Goal: Task Accomplishment & Management: Use online tool/utility

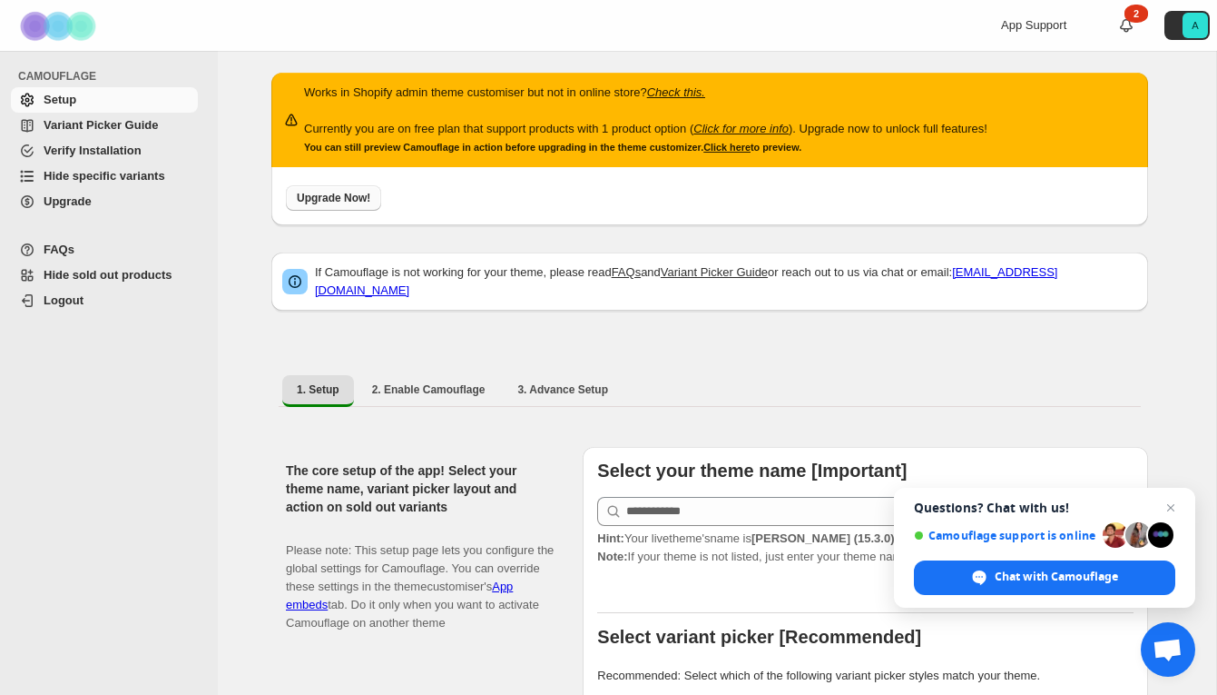
click at [311, 204] on span "Upgrade Now!" at bounding box center [334, 198] width 74 height 15
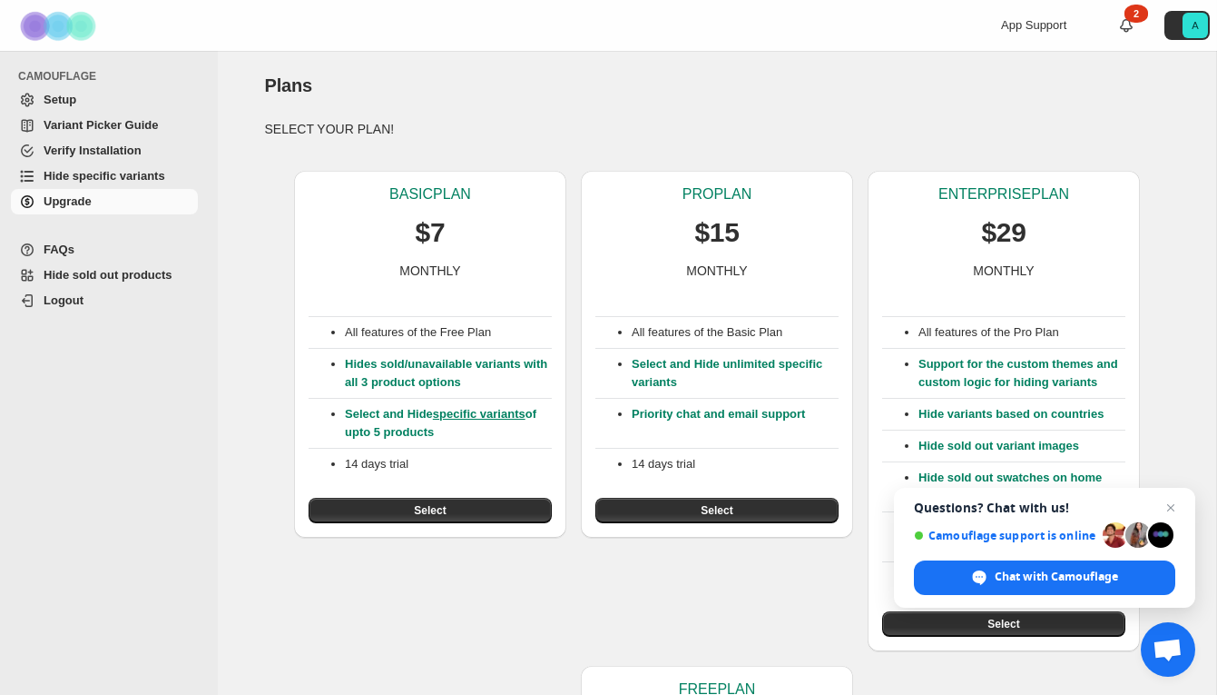
click at [134, 150] on span "Verify Installation" at bounding box center [93, 150] width 98 height 14
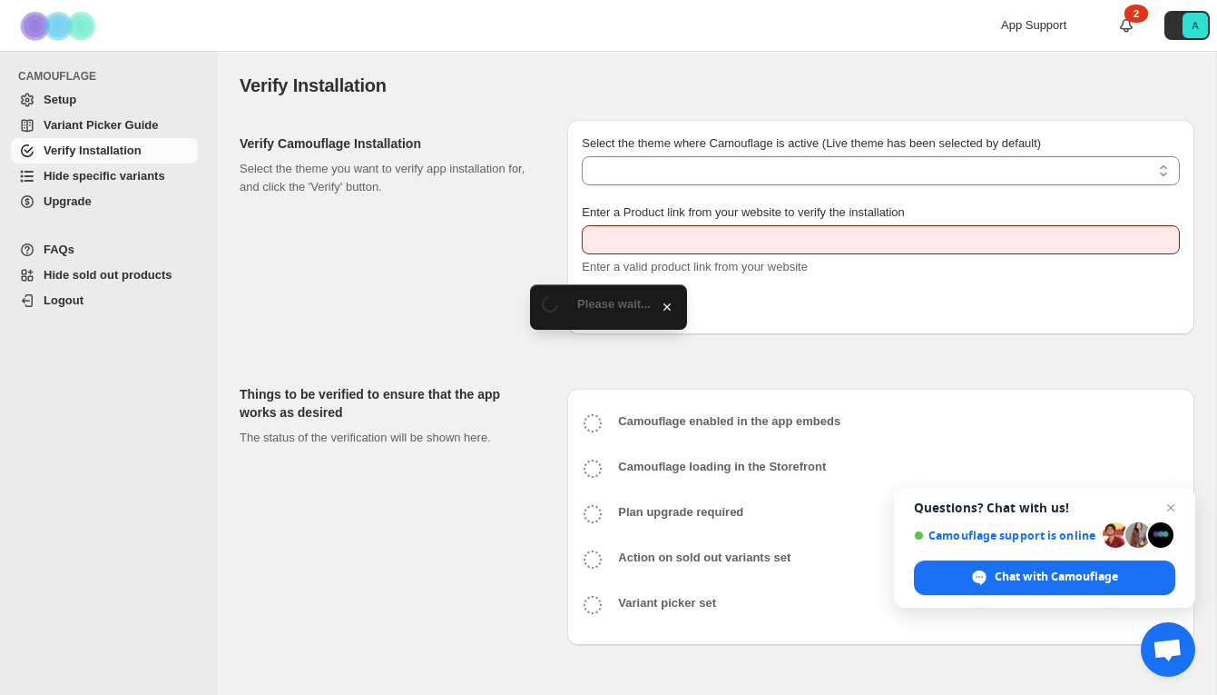
click at [128, 127] on span "Variant Picker Guide" at bounding box center [101, 125] width 114 height 14
type input "**********"
select select "**********"
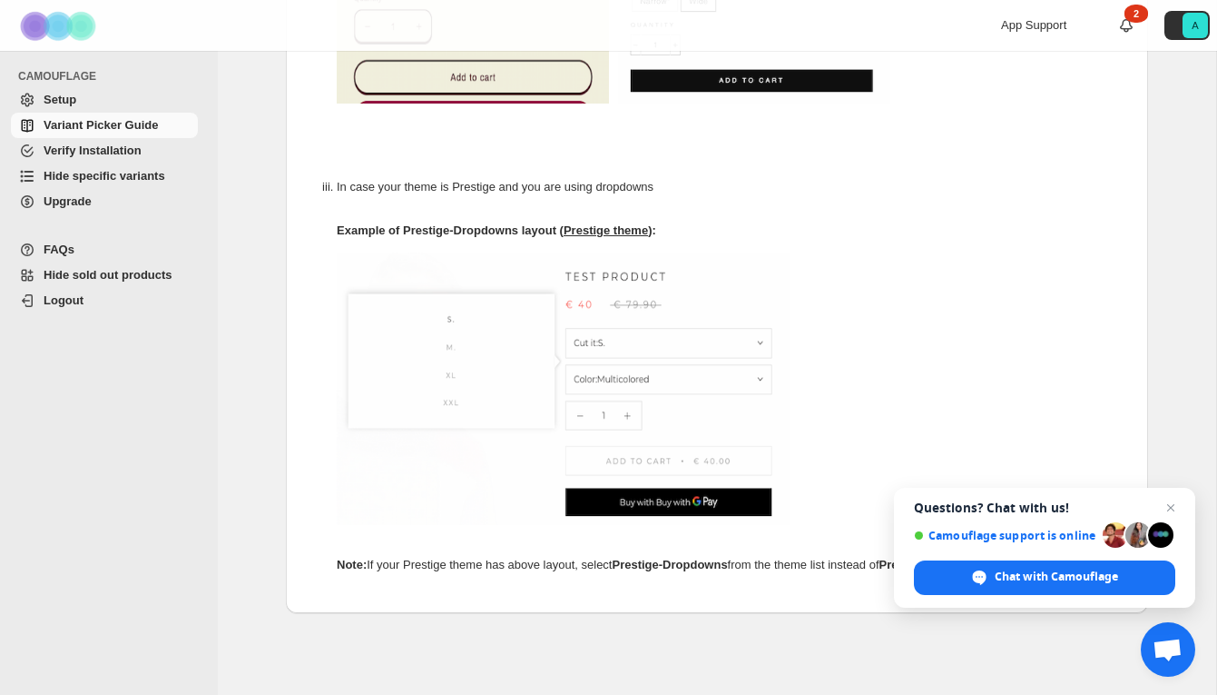
scroll to position [1051, 0]
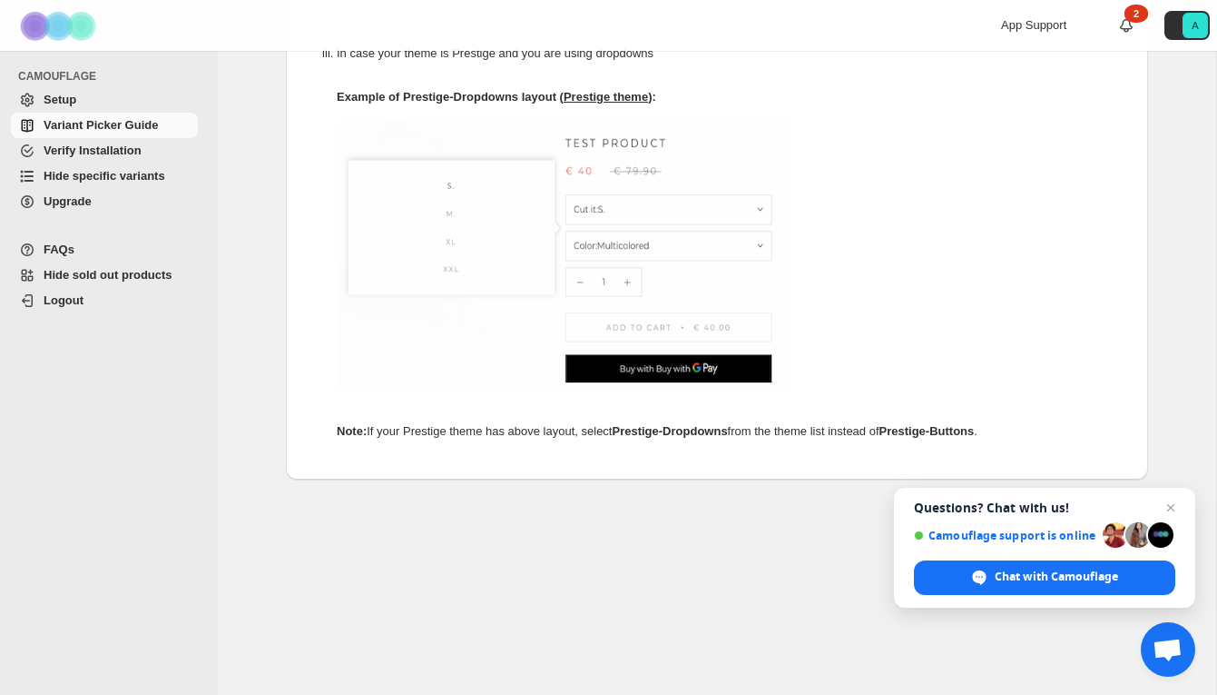
click at [63, 200] on span "Upgrade" at bounding box center [68, 201] width 48 height 14
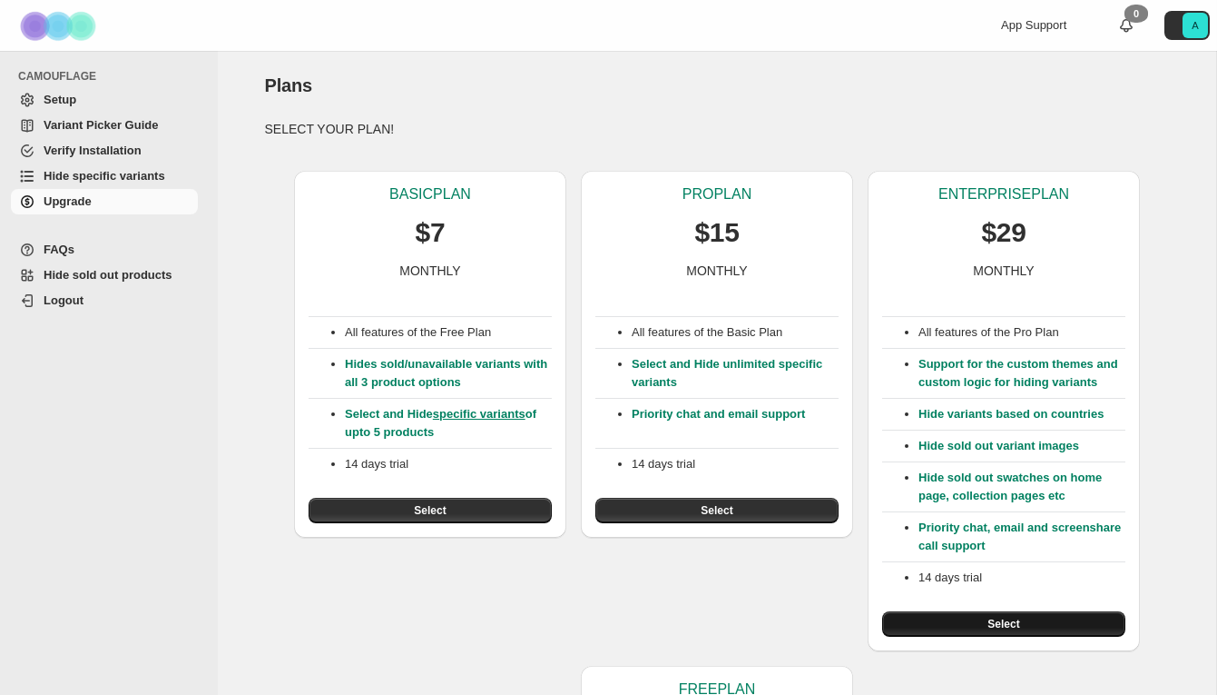
scroll to position [374, 0]
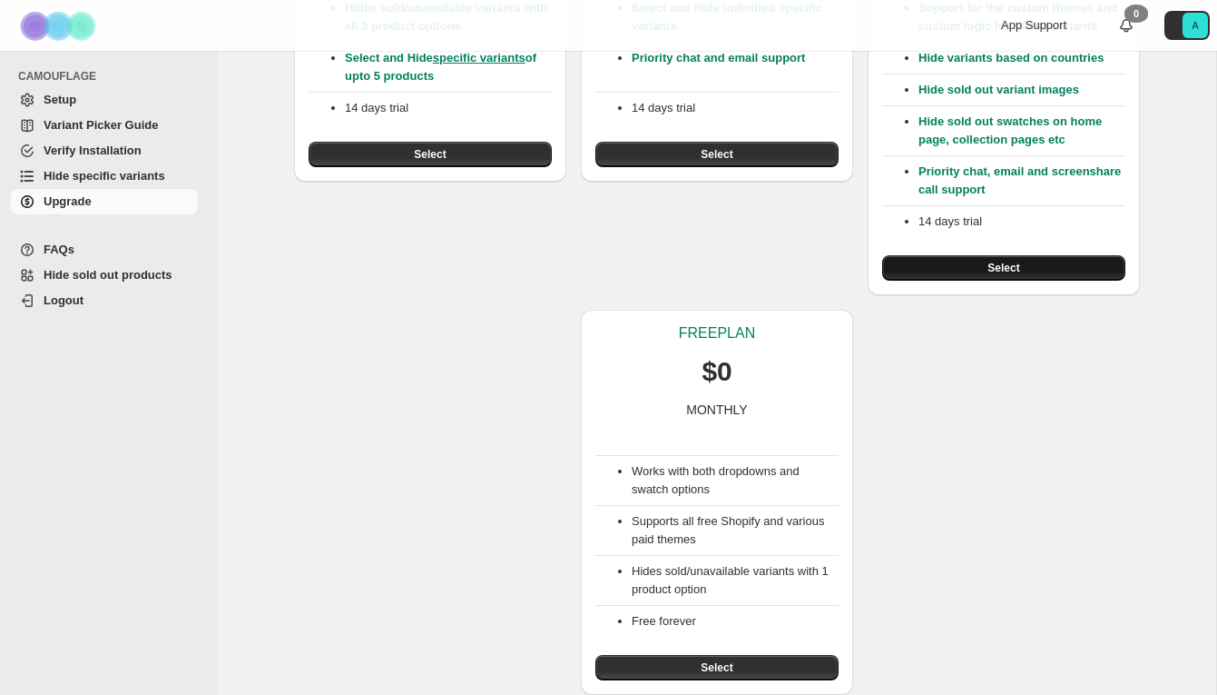
click at [922, 271] on button "Select" at bounding box center [1003, 267] width 243 height 25
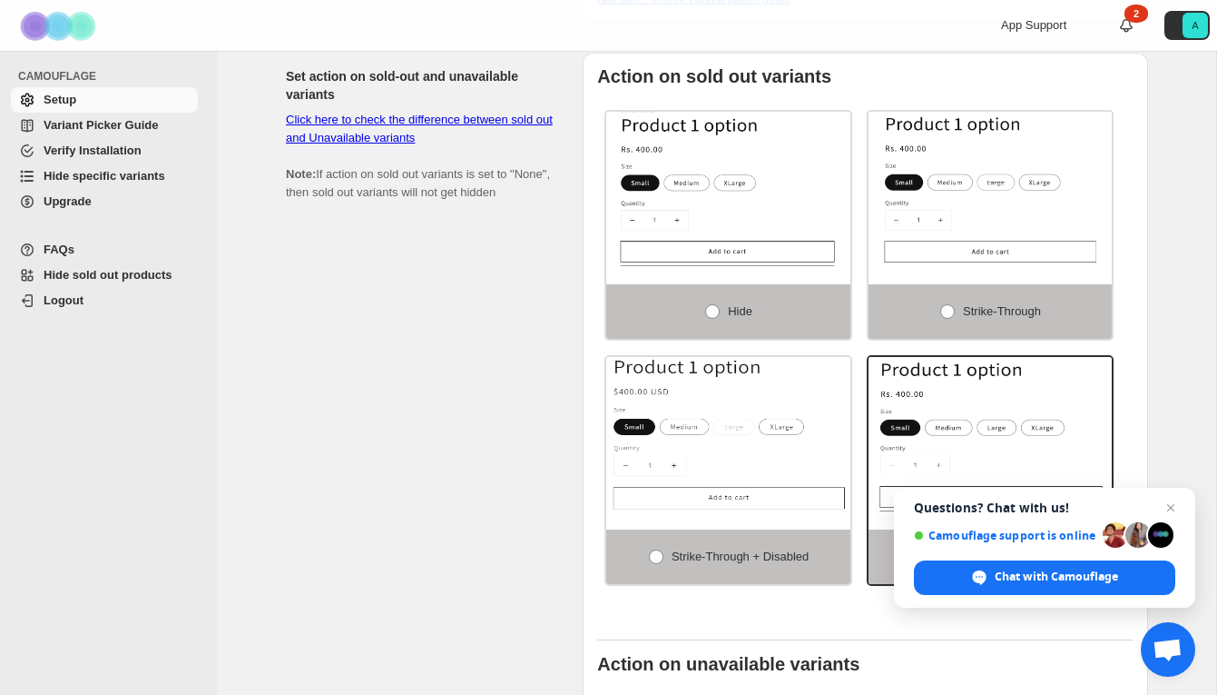
scroll to position [1010, 0]
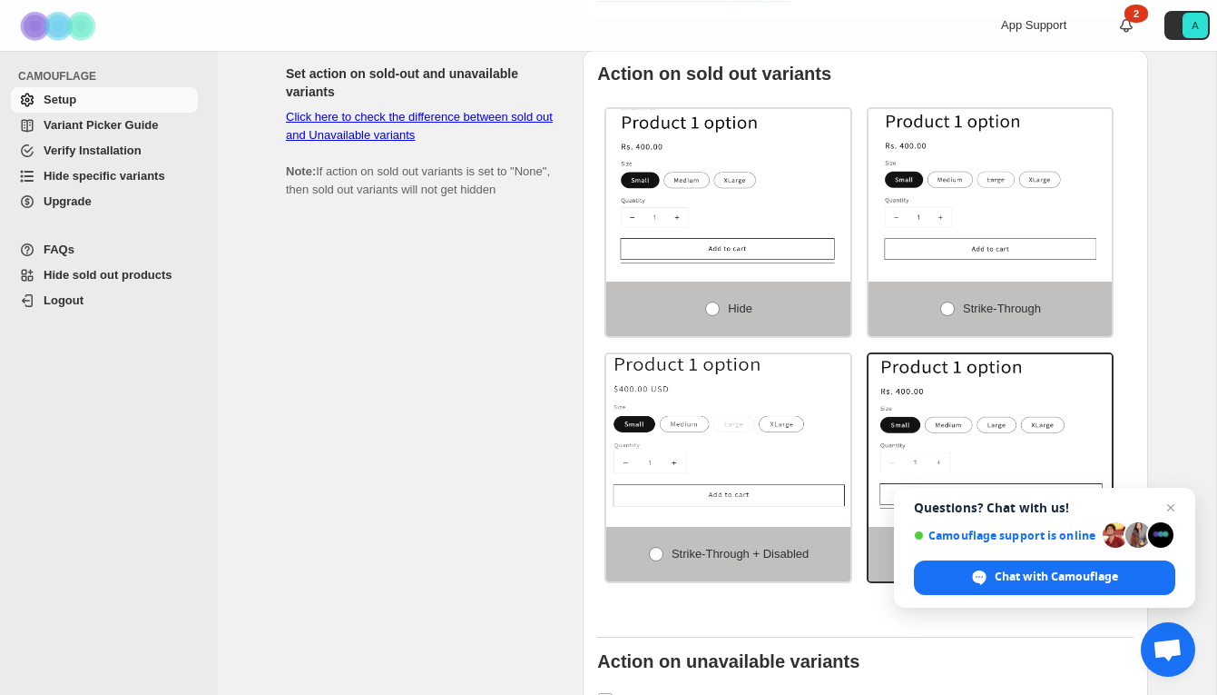
click at [527, 128] on link "Click here to check the difference between sold out and Unavailable variants" at bounding box center [419, 126] width 267 height 32
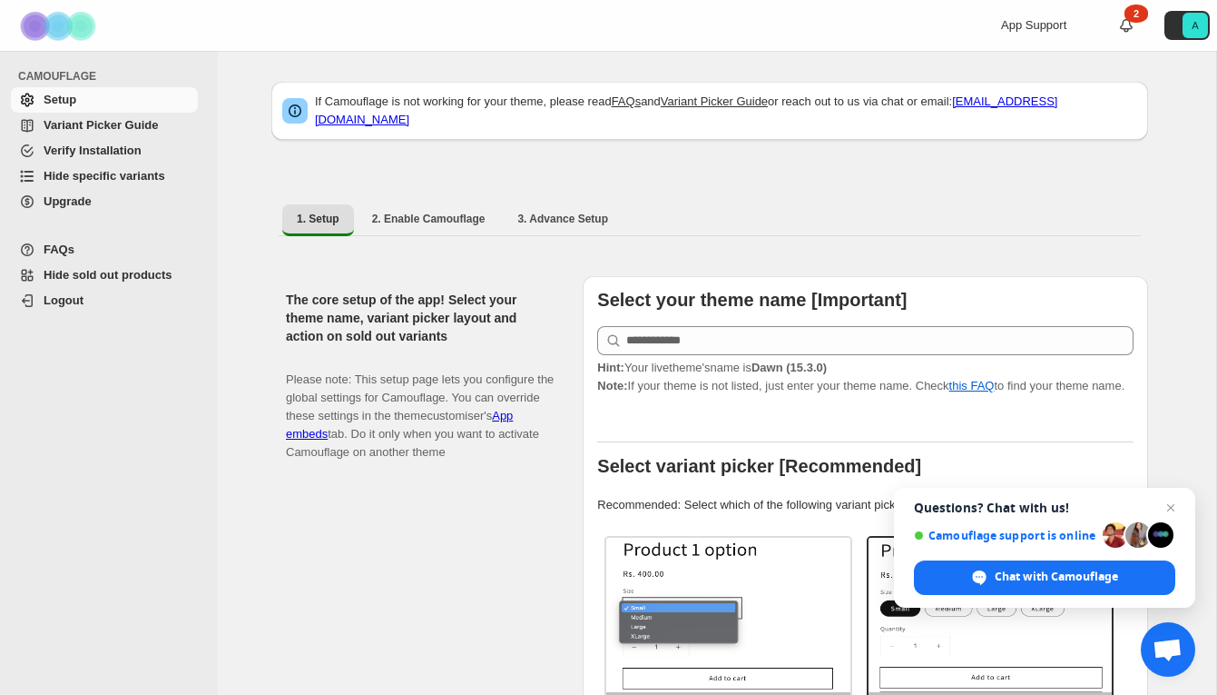
click at [123, 181] on span "Hide specific variants" at bounding box center [105, 176] width 122 height 14
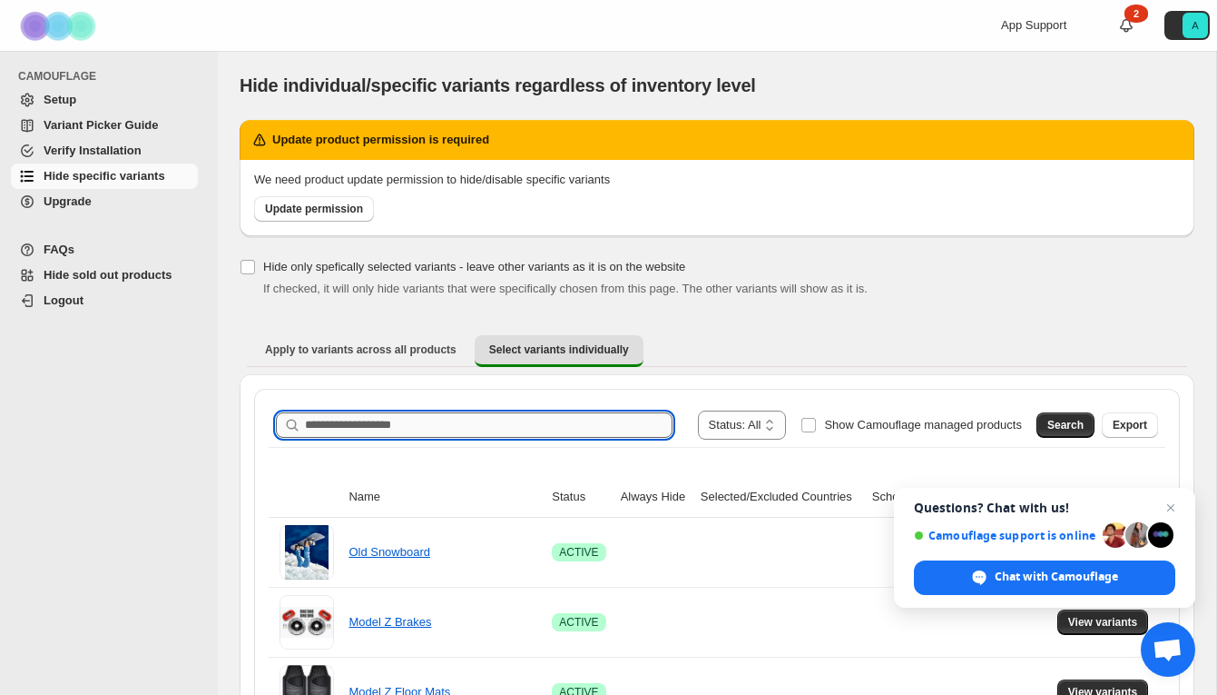
click at [405, 423] on input "Search product name" at bounding box center [489, 424] width 368 height 25
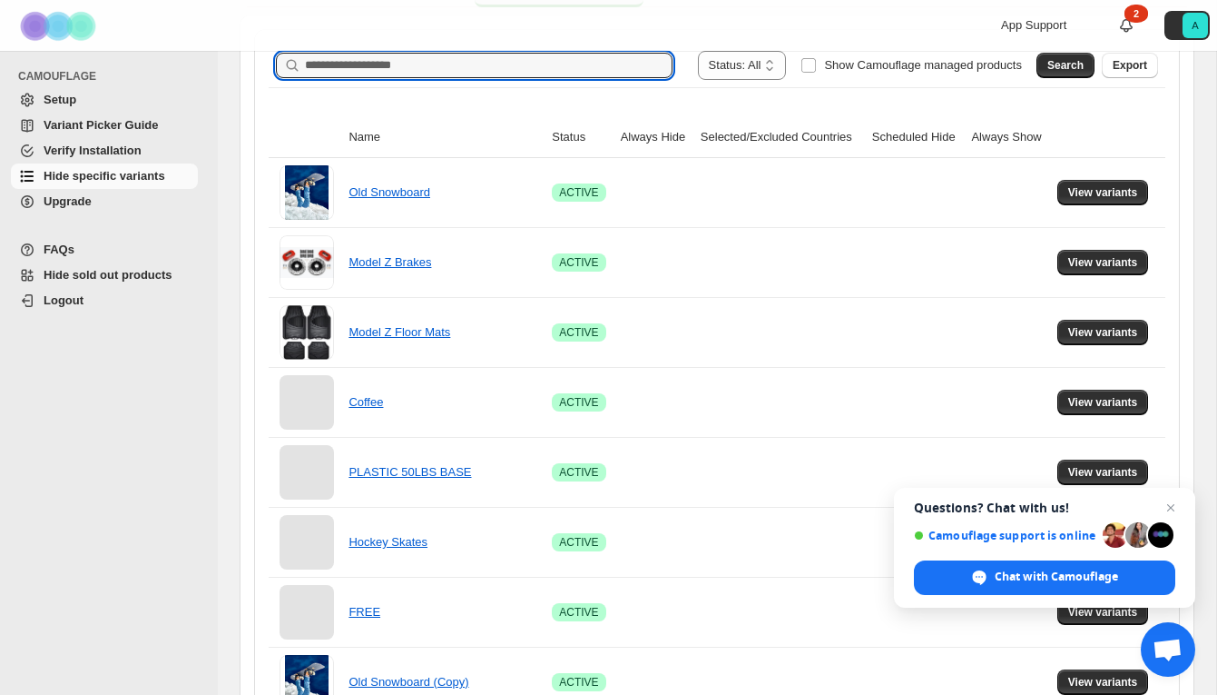
scroll to position [195, 0]
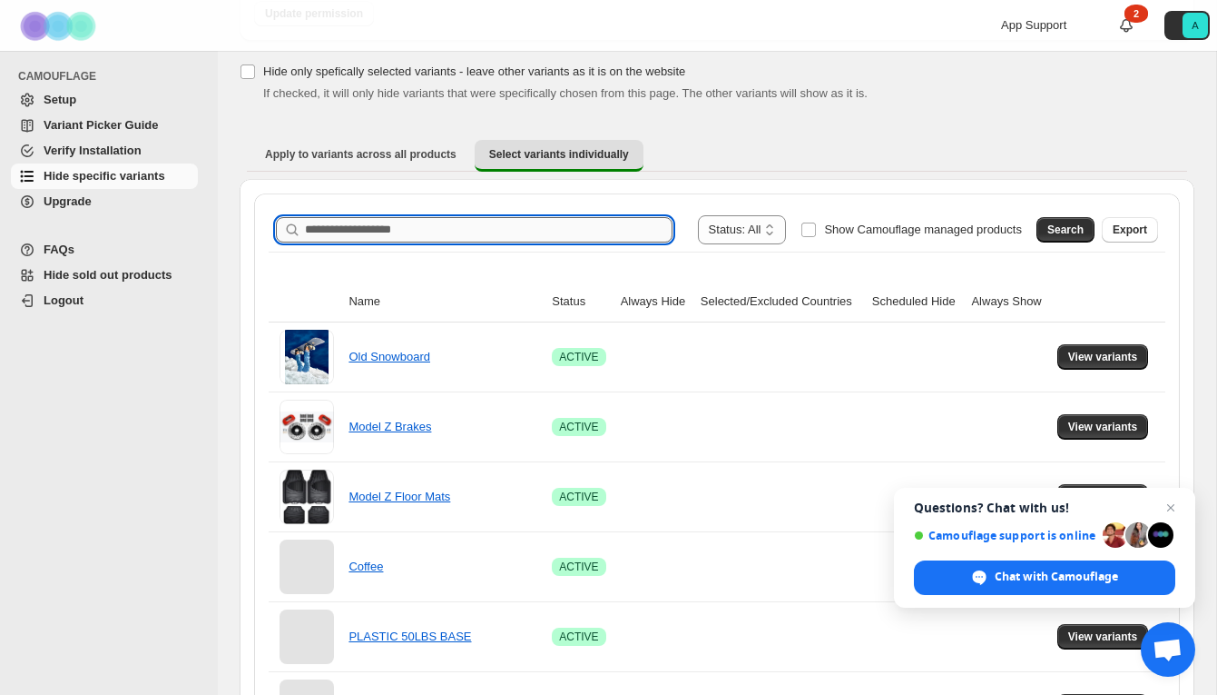
click at [392, 228] on input "Search product name" at bounding box center [489, 229] width 368 height 25
type input "***"
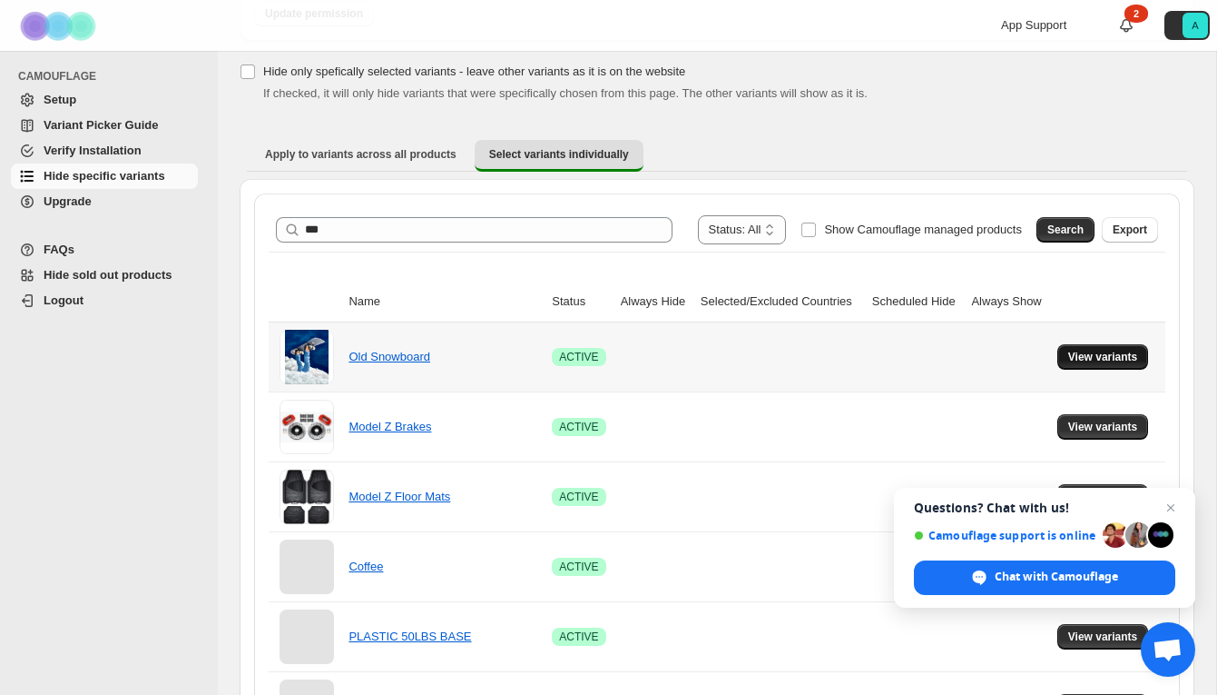
click at [1088, 358] on span "View variants" at bounding box center [1104, 357] width 70 height 15
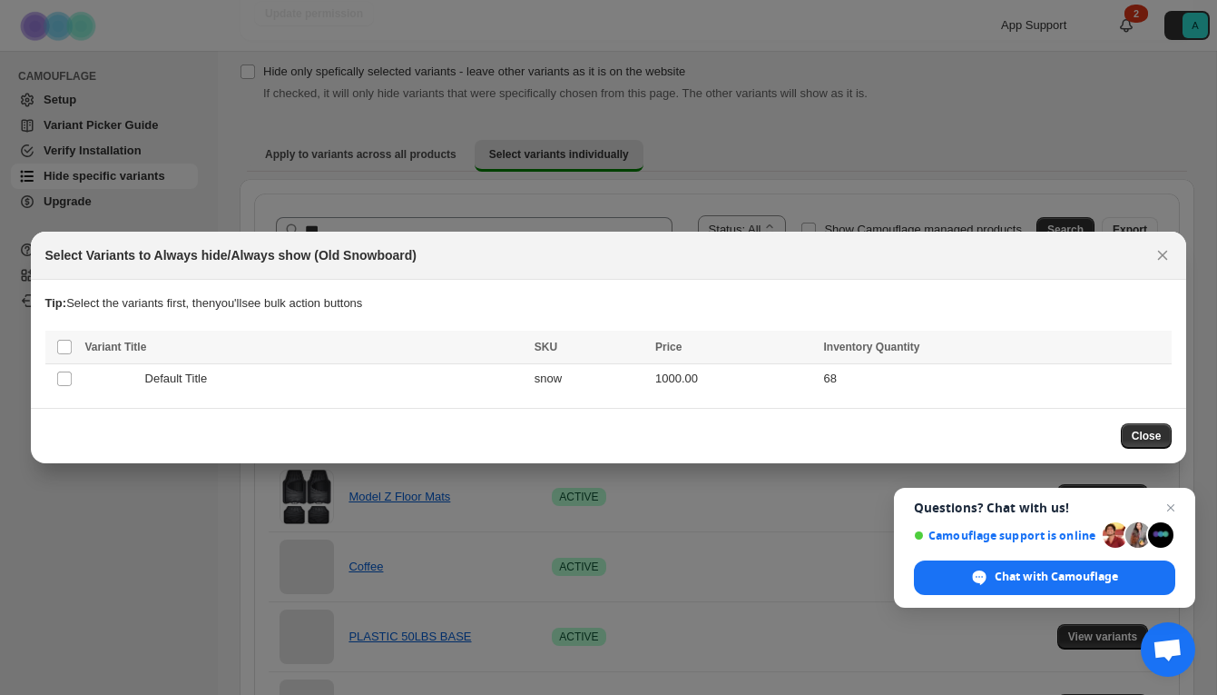
click at [1146, 439] on span "Close" at bounding box center [1147, 436] width 30 height 15
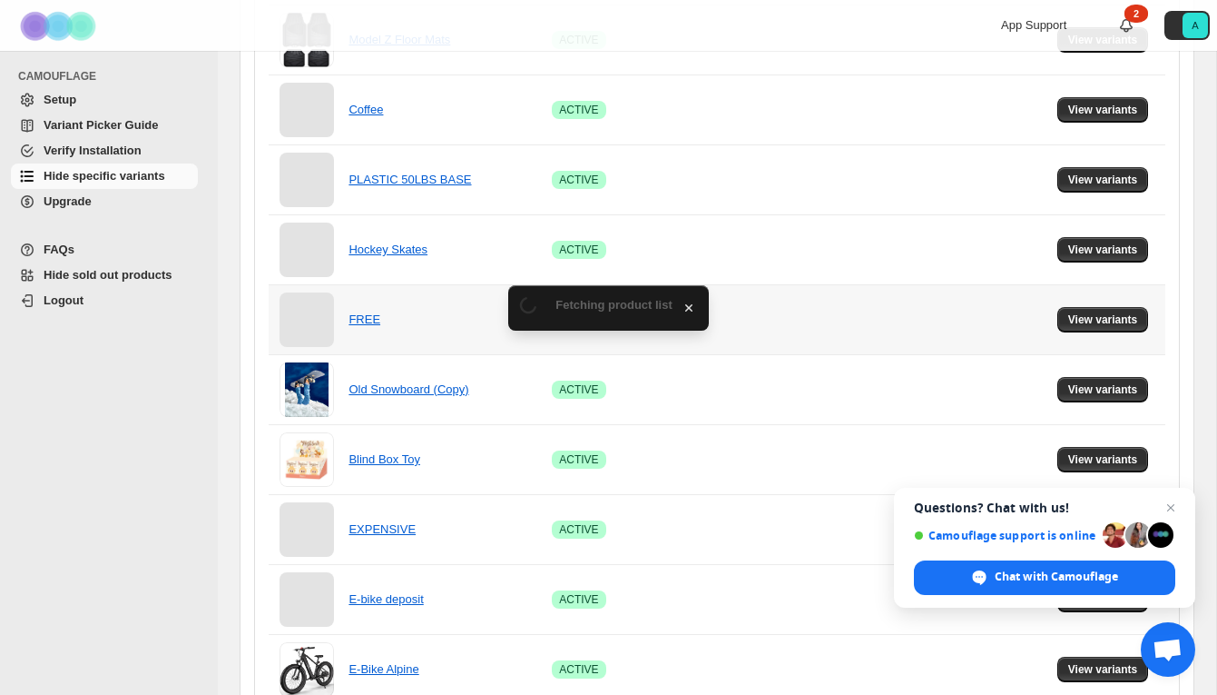
scroll to position [45, 0]
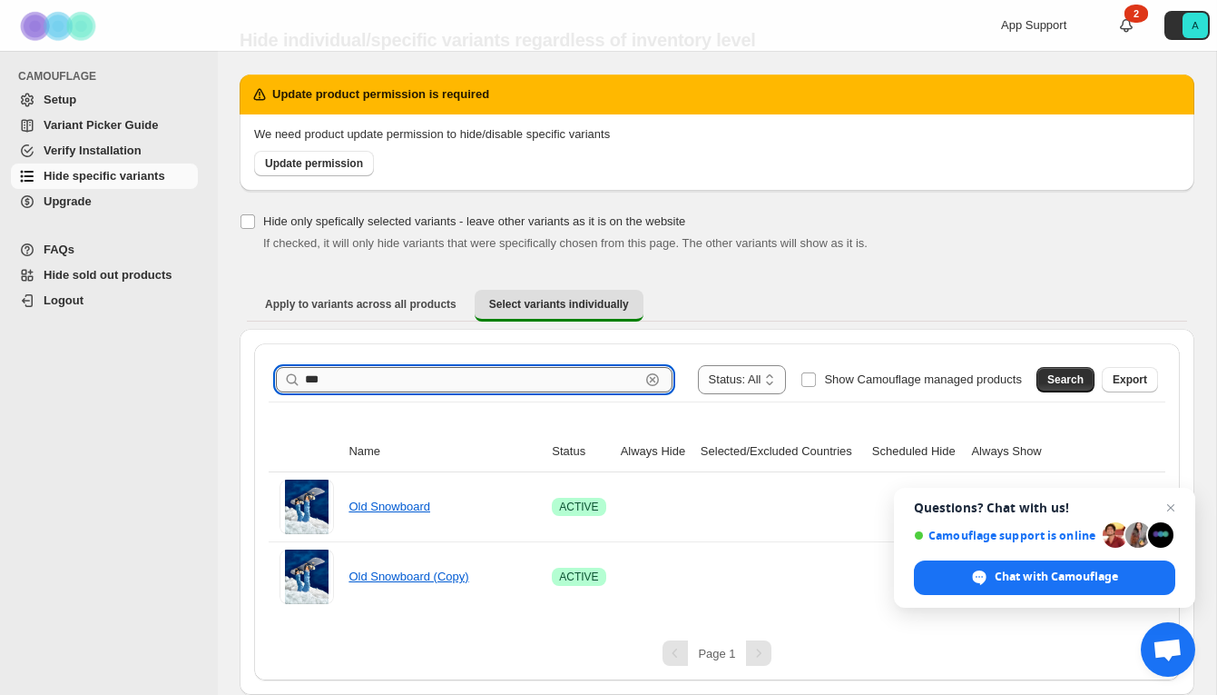
click at [344, 376] on input "***" at bounding box center [472, 379] width 335 height 25
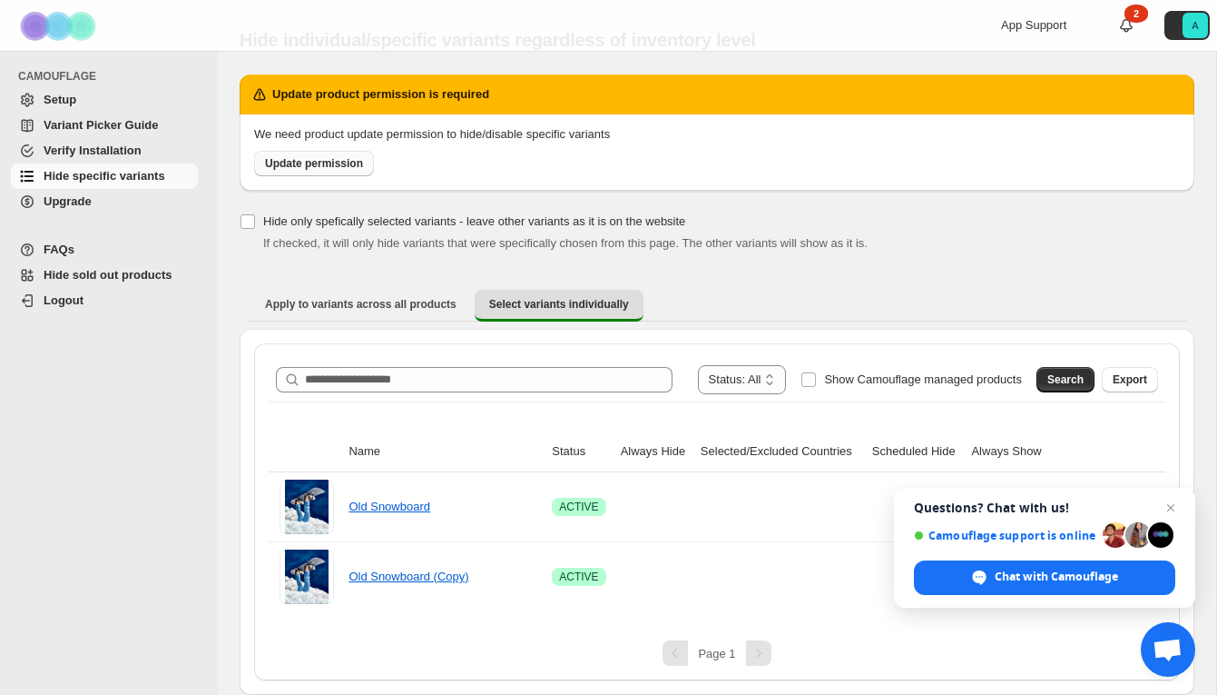
click at [356, 167] on span "Update permission" at bounding box center [314, 163] width 98 height 15
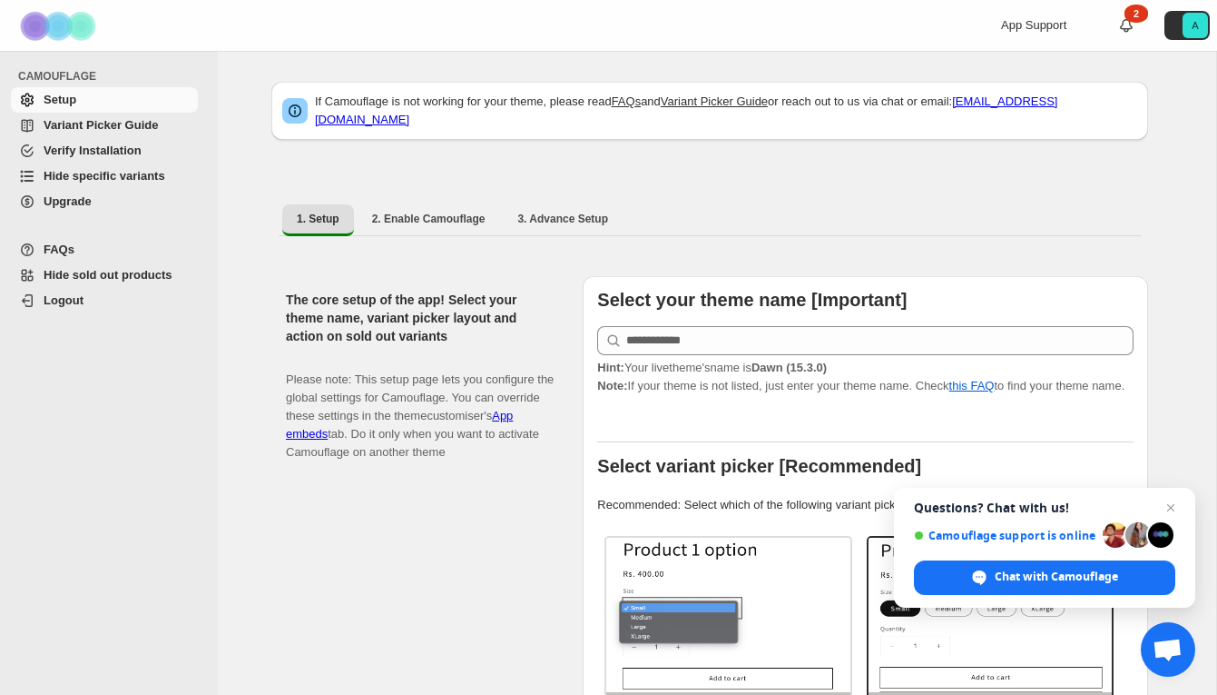
click at [90, 176] on span "Hide specific variants" at bounding box center [105, 176] width 122 height 14
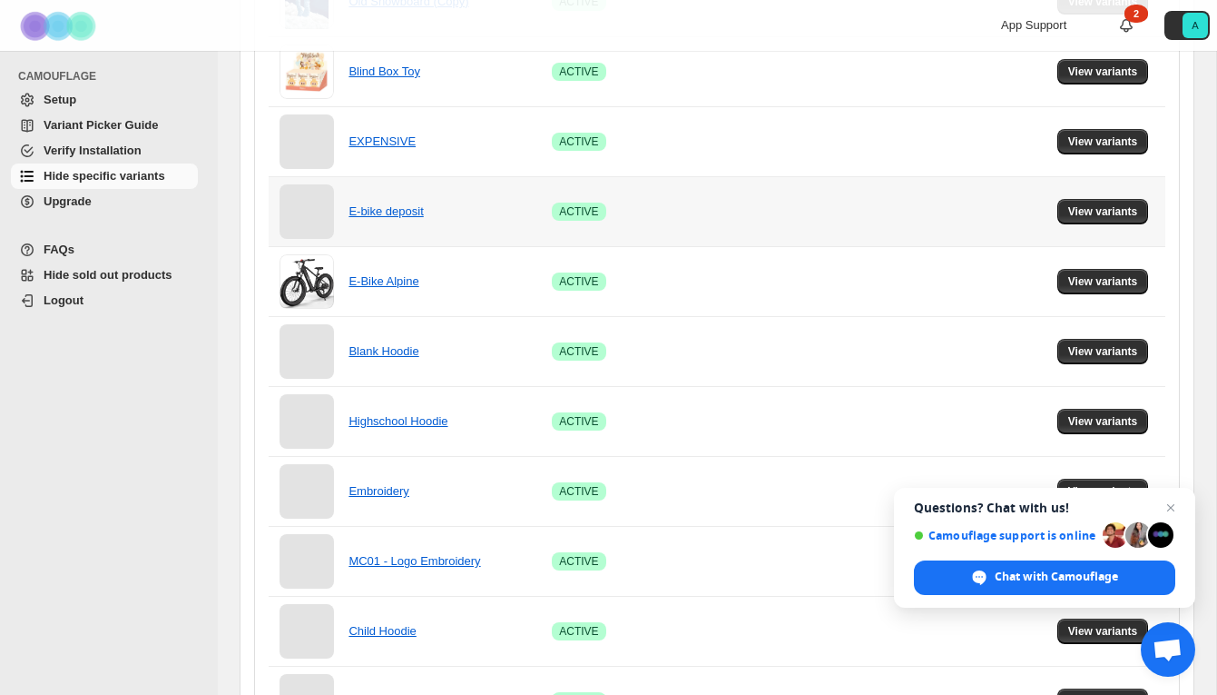
scroll to position [1169, 0]
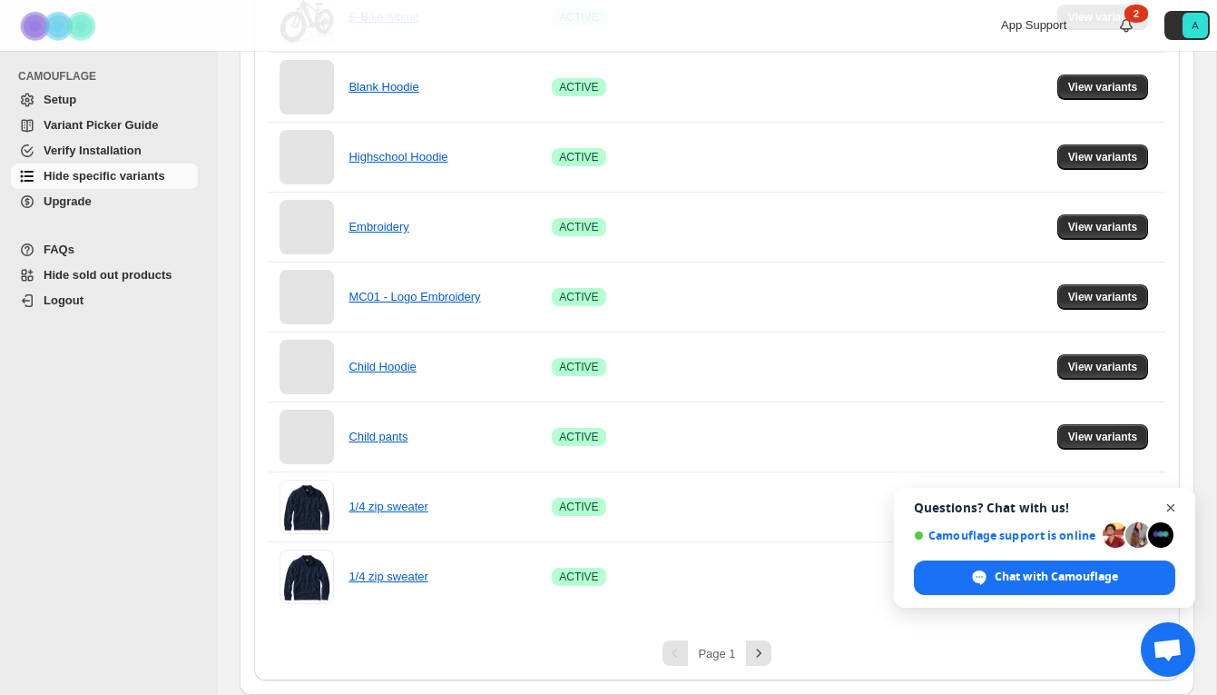
click at [1173, 506] on span "Close chat" at bounding box center [1171, 508] width 23 height 23
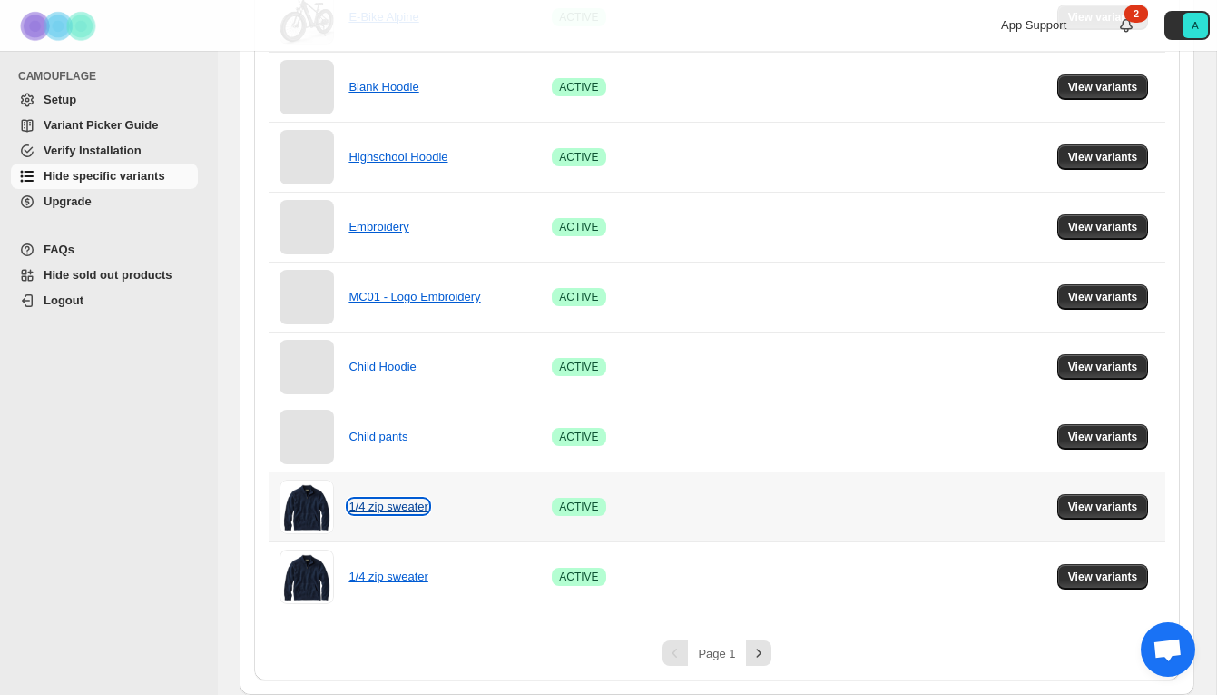
click at [402, 509] on link "1/4 zip sweater" at bounding box center [388, 506] width 79 height 14
click at [1109, 501] on span "View variants" at bounding box center [1104, 506] width 70 height 15
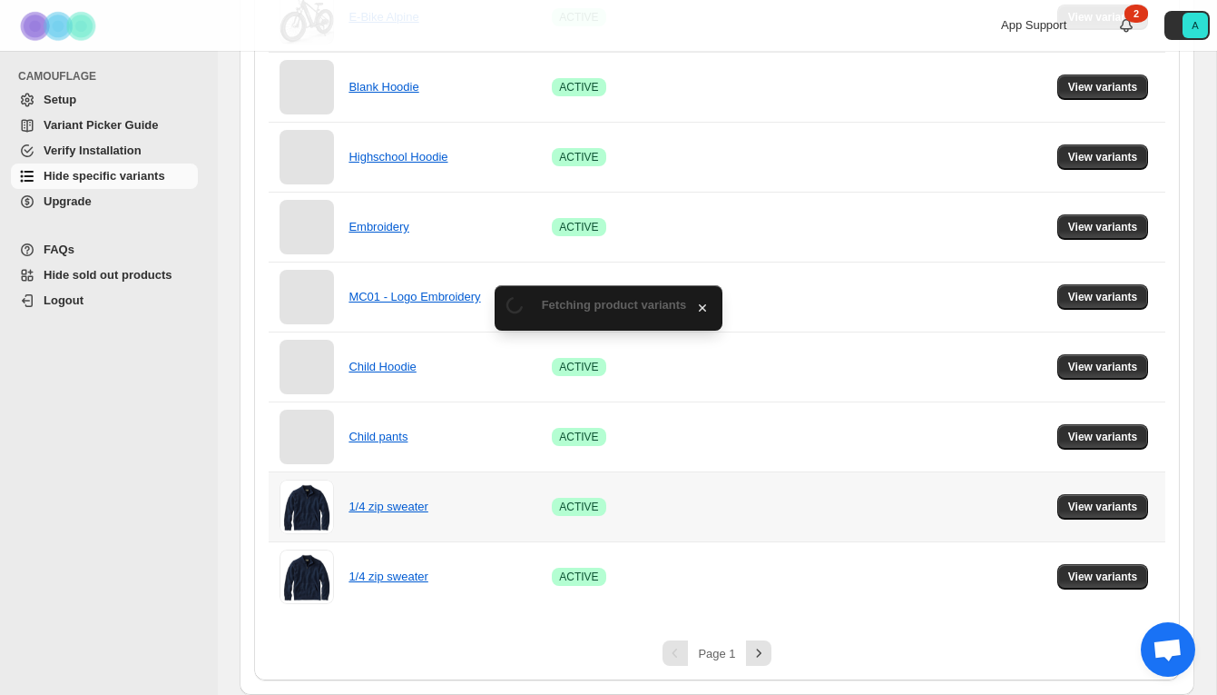
scroll to position [0, 0]
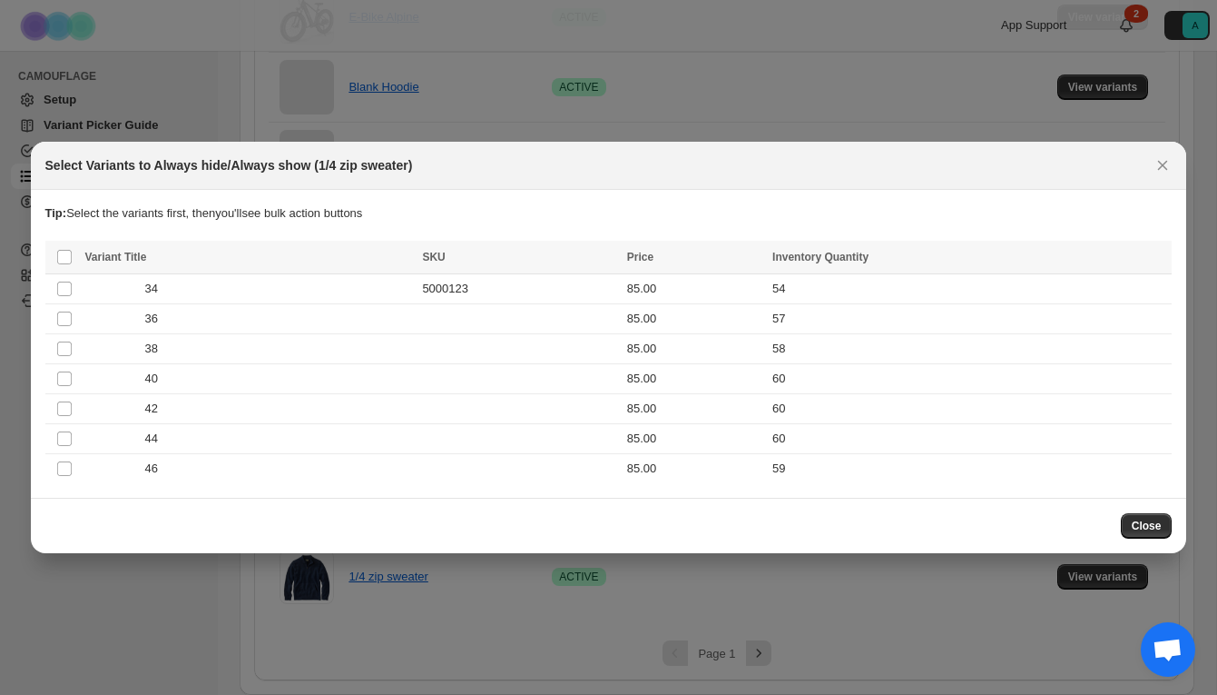
drag, startPoint x: 55, startPoint y: 256, endPoint x: 98, endPoint y: 269, distance: 44.5
click at [56, 256] on span ":r5:" at bounding box center [64, 257] width 16 height 16
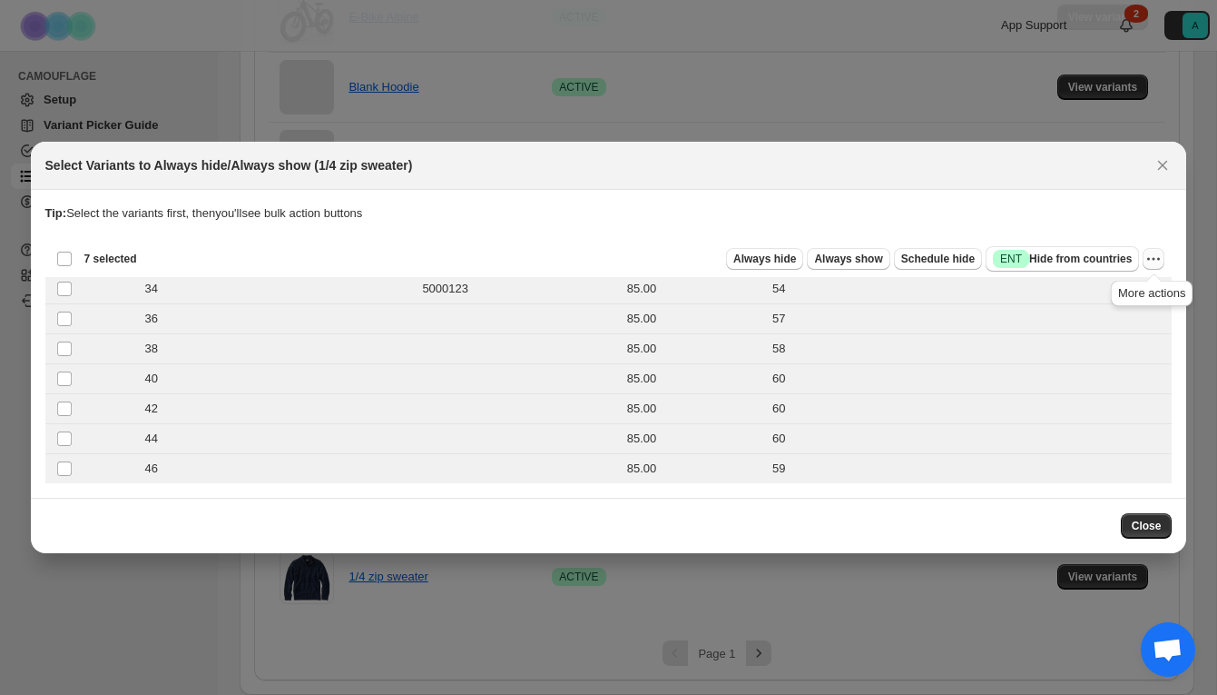
click at [1147, 252] on icon "More actions" at bounding box center [1154, 259] width 18 height 18
click at [957, 210] on p "Tip: Select the variants first, then you'll see bulk action buttons" at bounding box center [609, 213] width 1128 height 18
click at [1166, 163] on icon "Close" at bounding box center [1163, 165] width 18 height 18
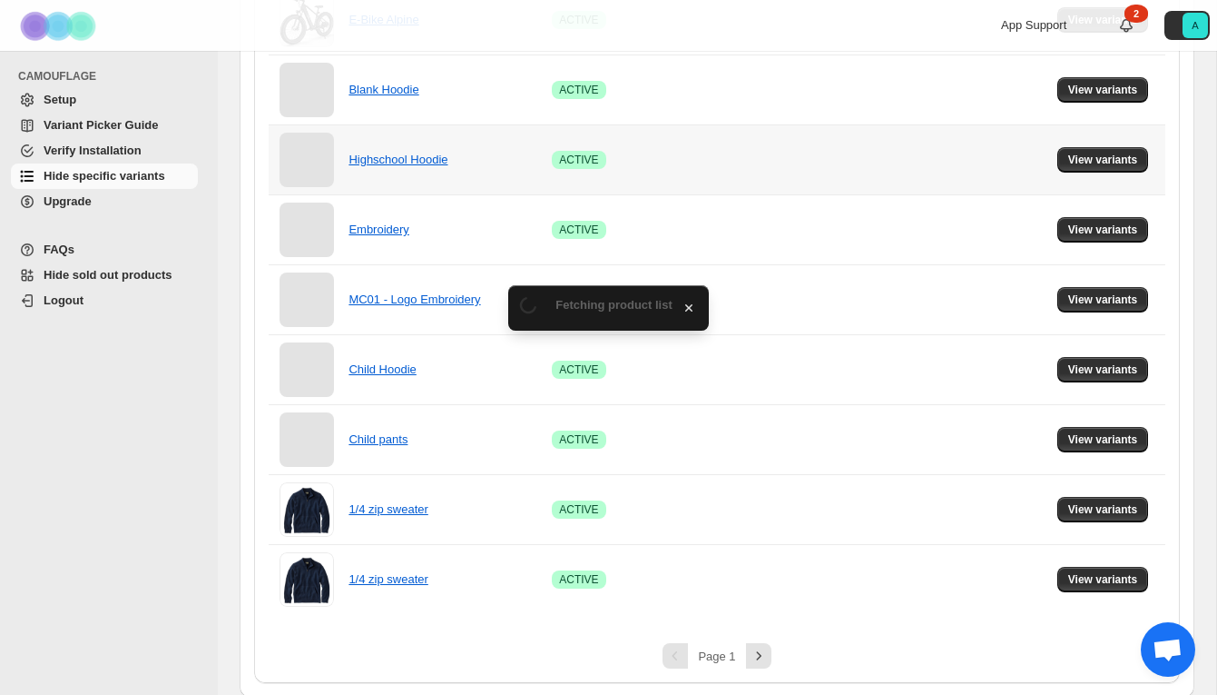
scroll to position [1169, 0]
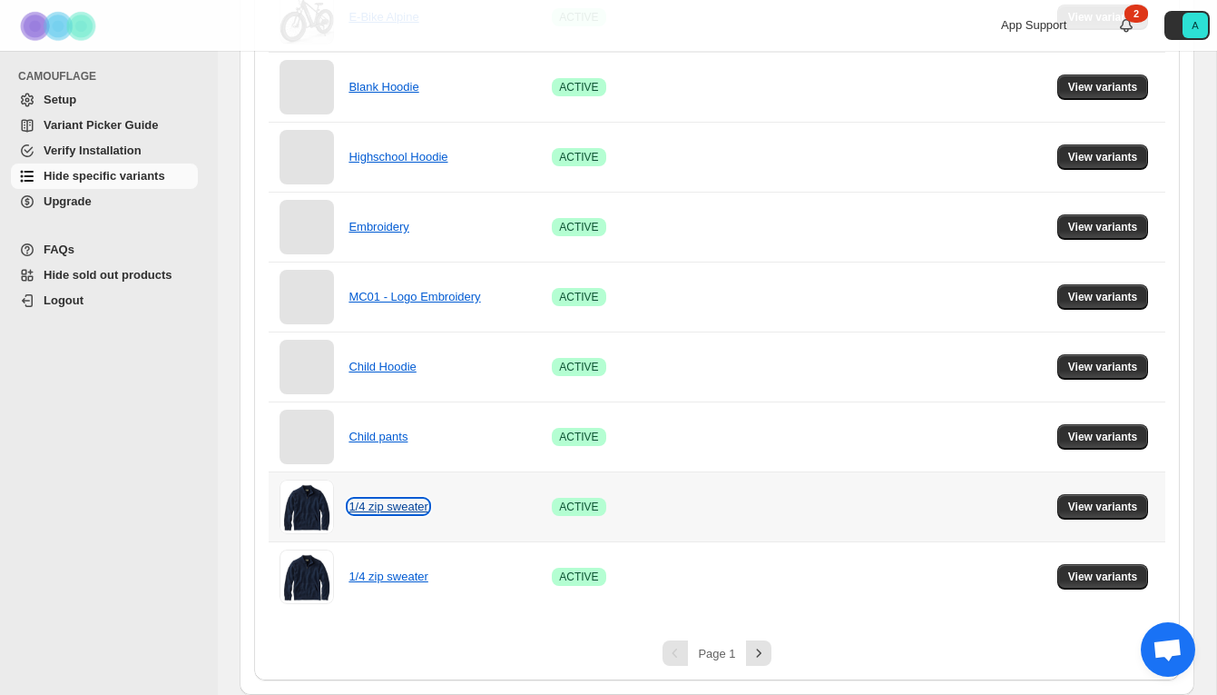
click at [376, 502] on link "1/4 zip sweater" at bounding box center [388, 506] width 79 height 14
drag, startPoint x: 1122, startPoint y: 508, endPoint x: 1074, endPoint y: 496, distance: 49.5
click at [1122, 508] on span "View variants" at bounding box center [1104, 506] width 70 height 15
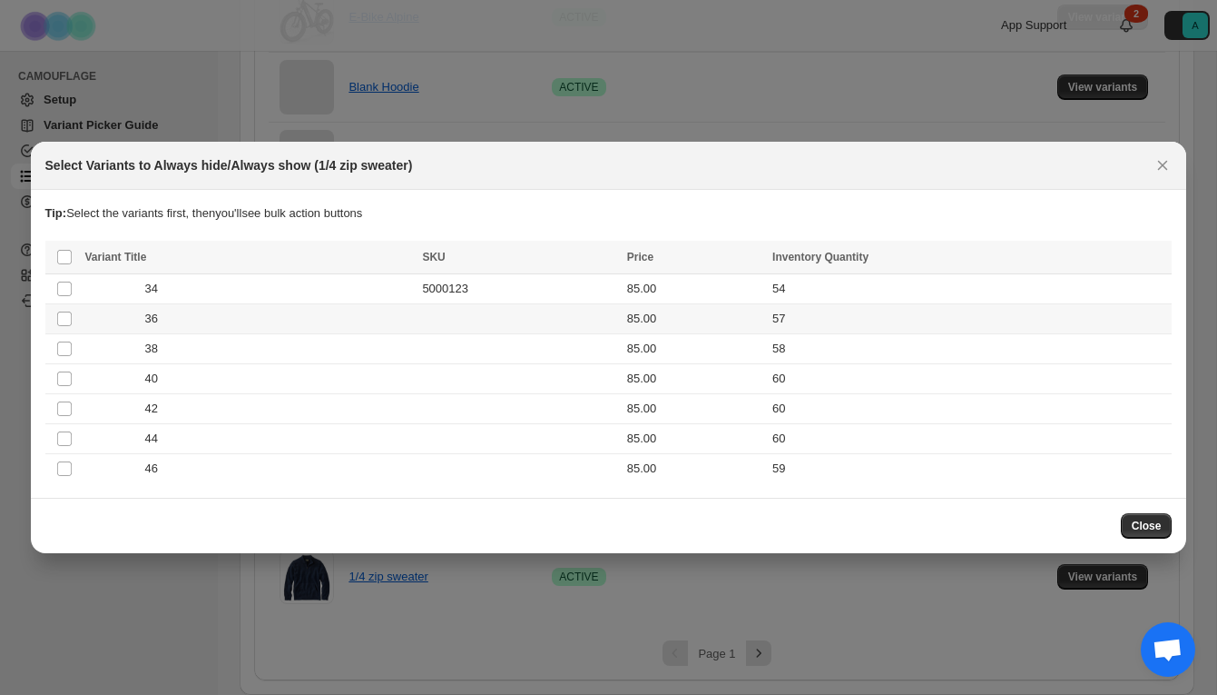
scroll to position [0, 0]
drag, startPoint x: 1160, startPoint y: 163, endPoint x: 872, endPoint y: 174, distance: 288.0
click at [1160, 163] on icon "Close" at bounding box center [1163, 166] width 10 height 10
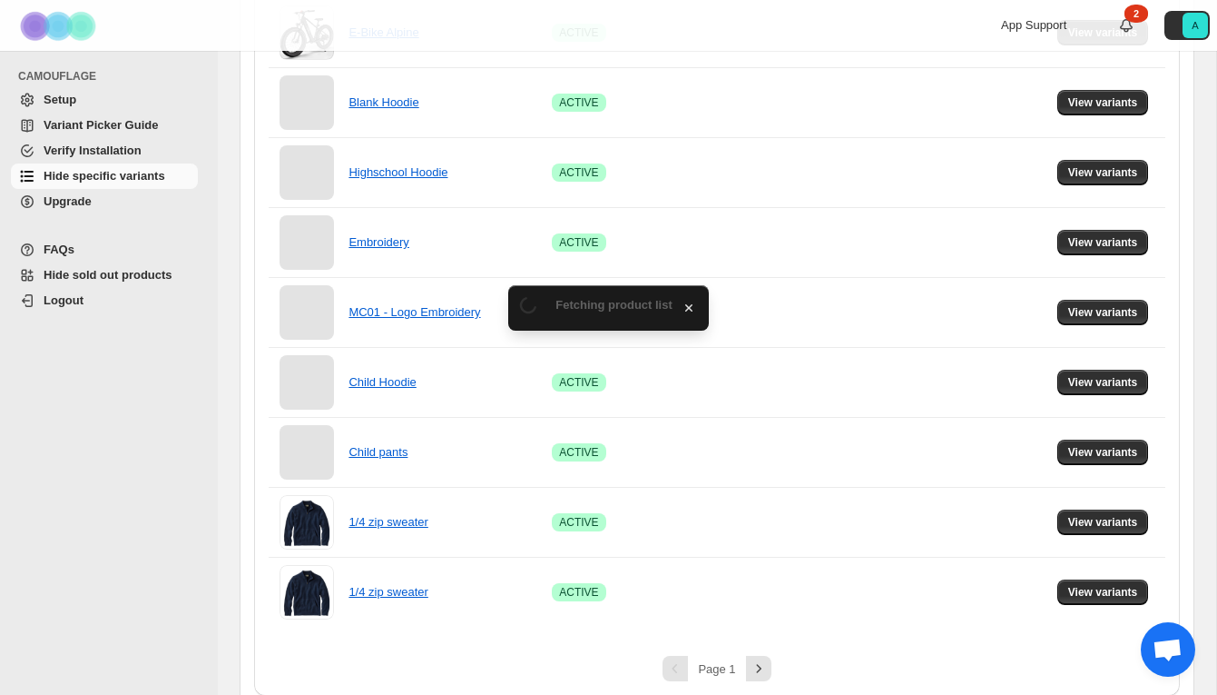
scroll to position [1169, 0]
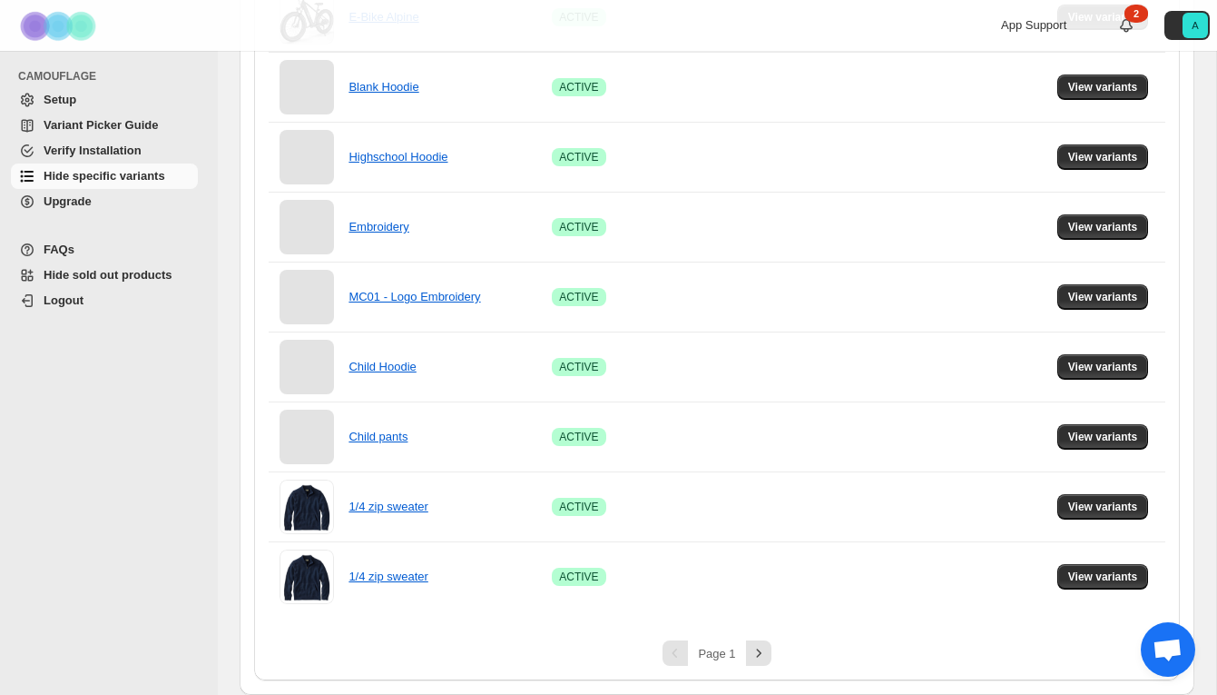
click at [64, 101] on span "Setup" at bounding box center [60, 100] width 33 height 14
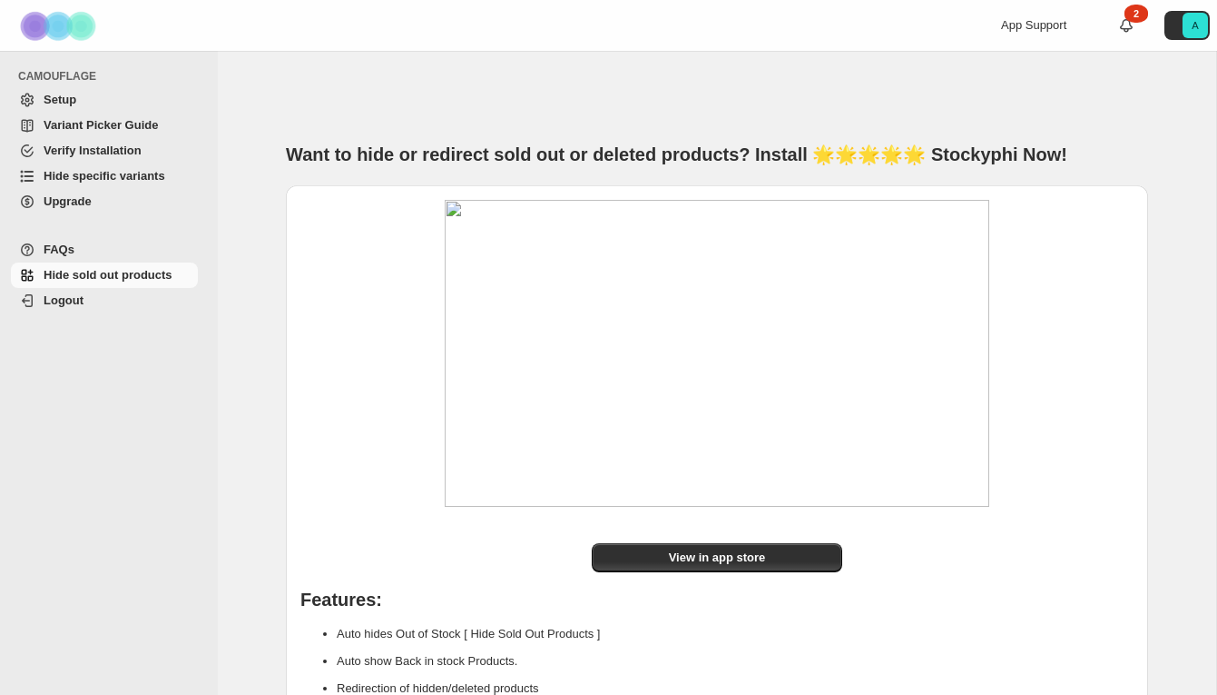
click at [73, 99] on span "Setup" at bounding box center [60, 100] width 33 height 14
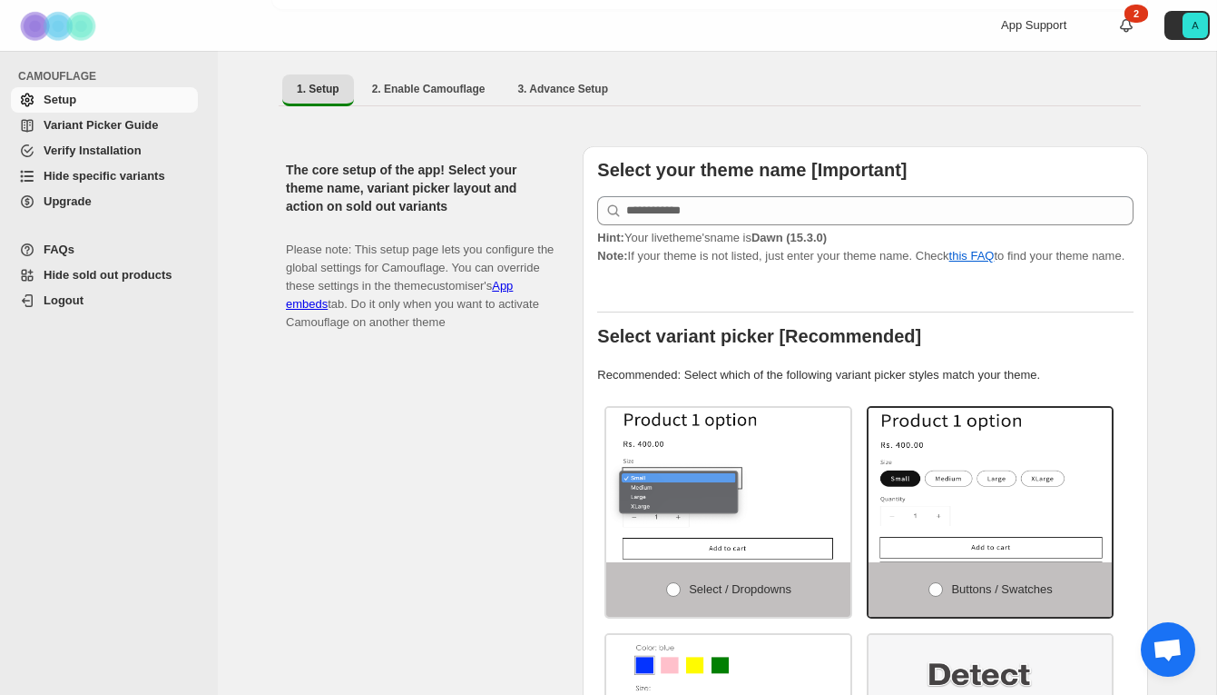
scroll to position [138, 0]
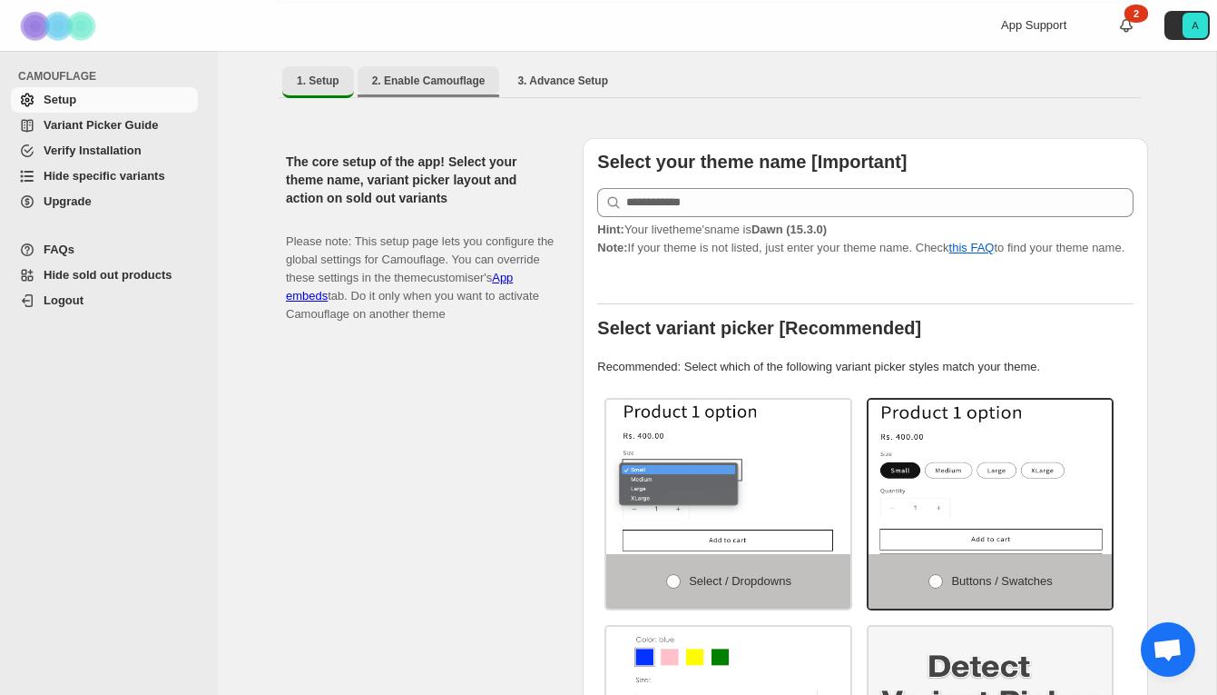
click at [441, 74] on span "2. Enable Camouflage" at bounding box center [428, 81] width 113 height 15
select select "**********"
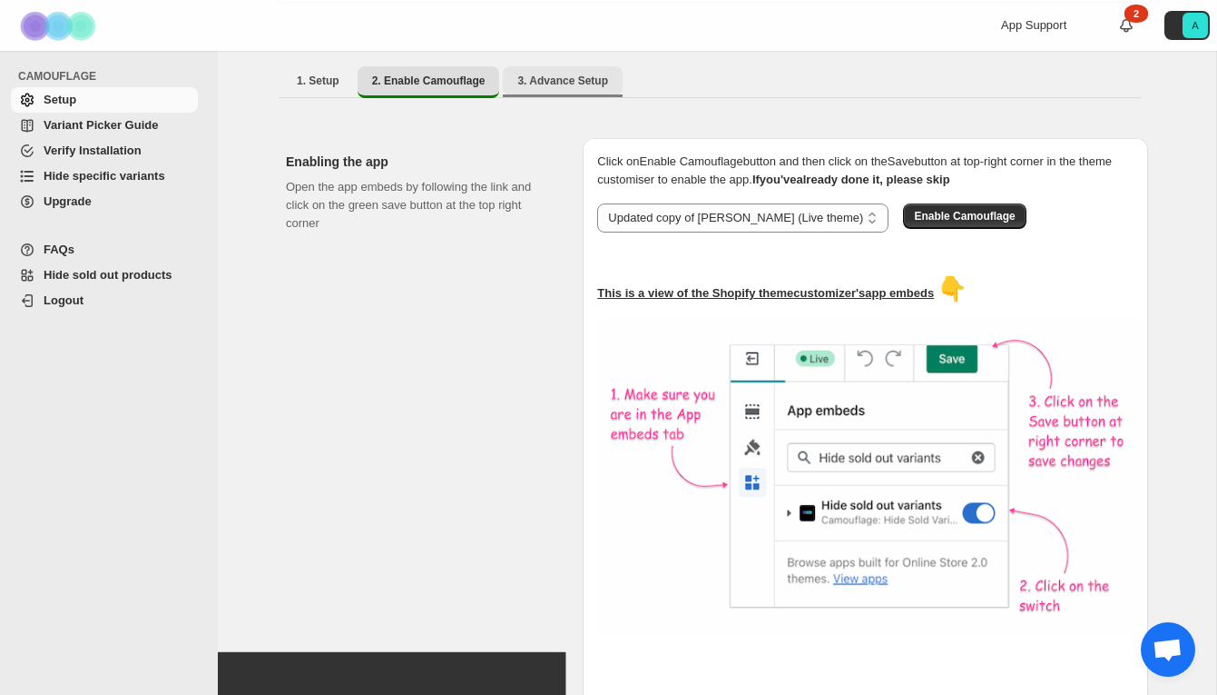
click at [567, 74] on span "3. Advance Setup" at bounding box center [563, 81] width 91 height 15
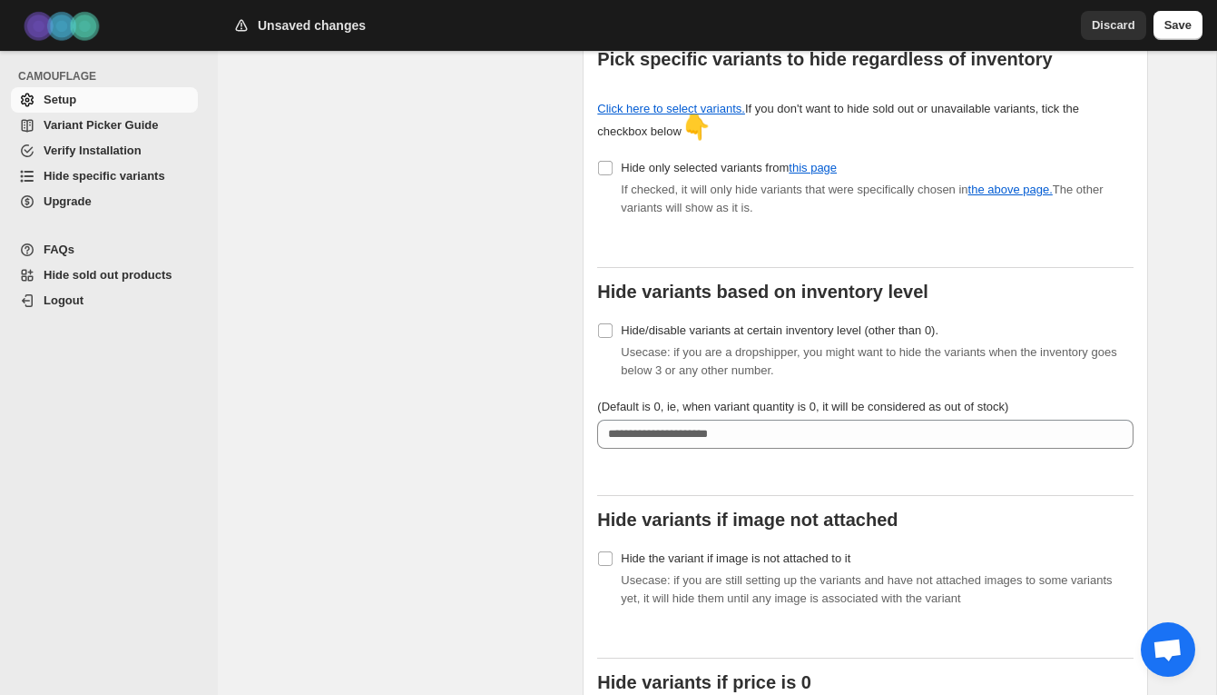
scroll to position [637, 0]
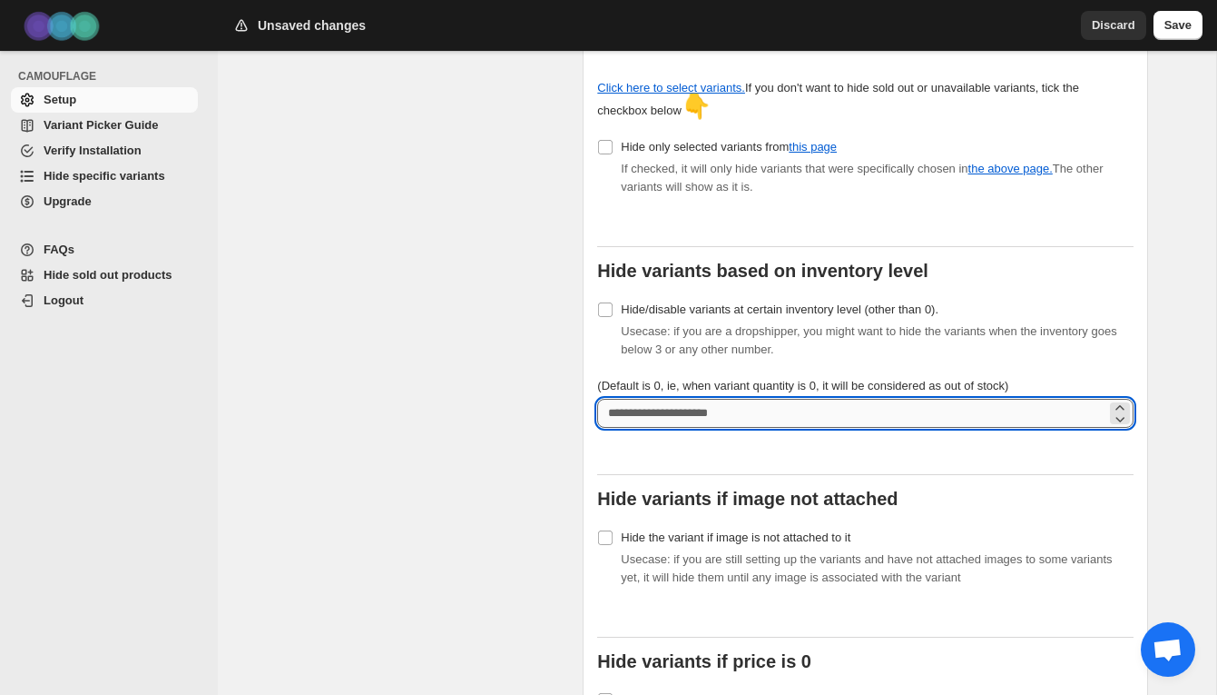
click at [777, 404] on input "(Default is 0, ie, when variant quantity is 0, it will be considered as out of …" at bounding box center [851, 413] width 509 height 29
click at [674, 402] on input "***" at bounding box center [851, 413] width 509 height 29
drag, startPoint x: 631, startPoint y: 402, endPoint x: 601, endPoint y: 401, distance: 30.0
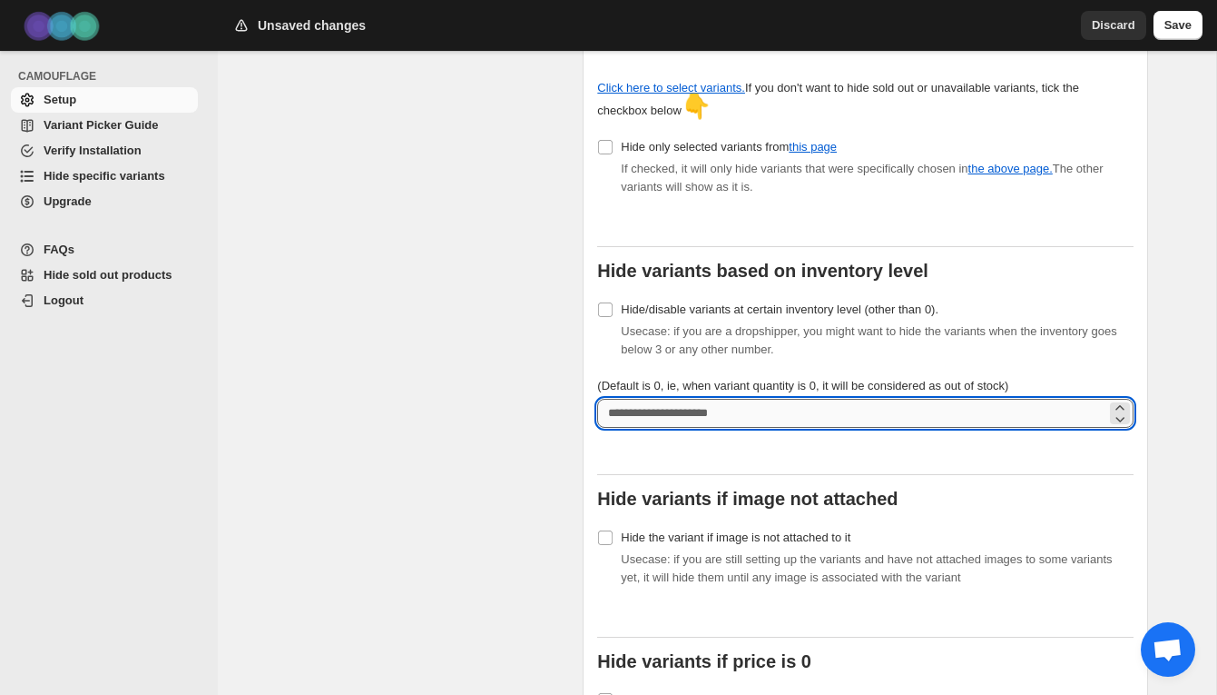
click at [601, 401] on input "***" at bounding box center [851, 413] width 509 height 29
type input "*"
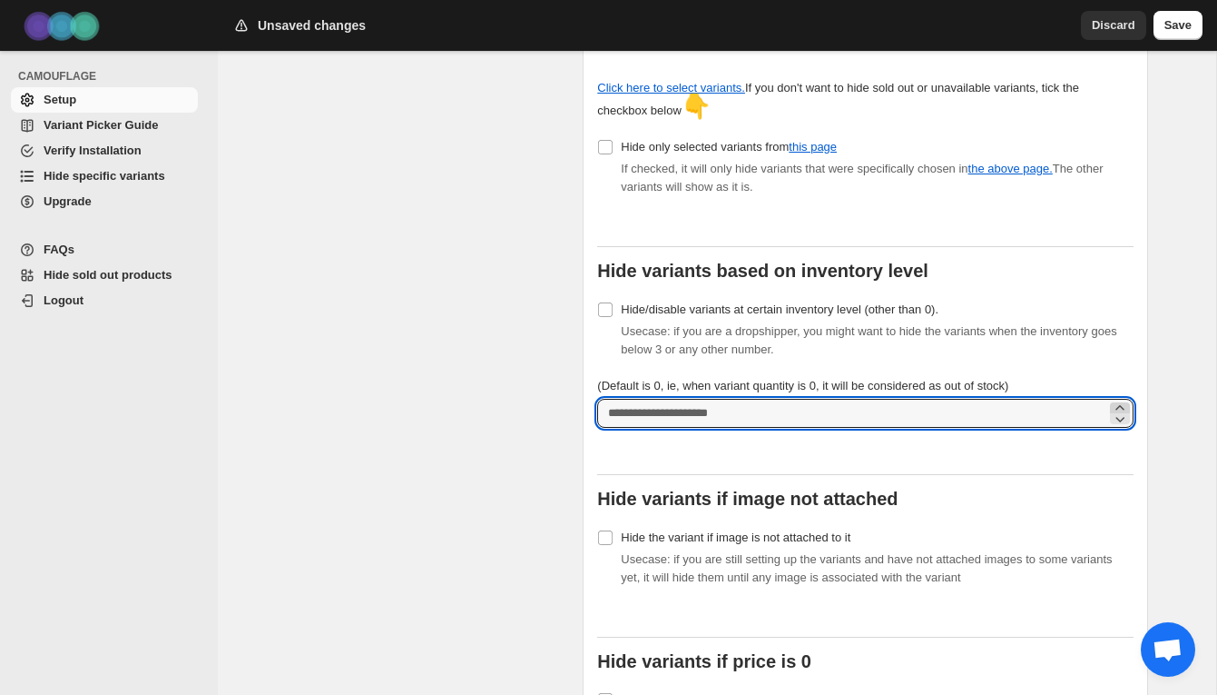
click at [1118, 399] on icon at bounding box center [1120, 408] width 18 height 18
type input "*"
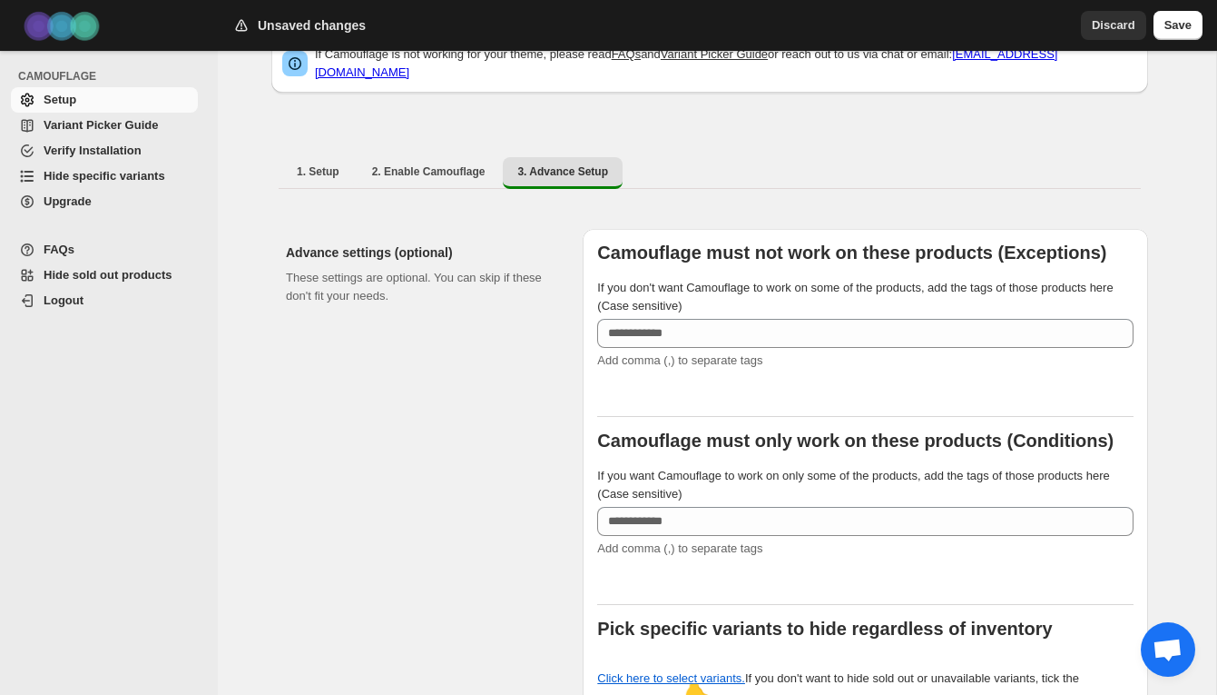
scroll to position [0, 0]
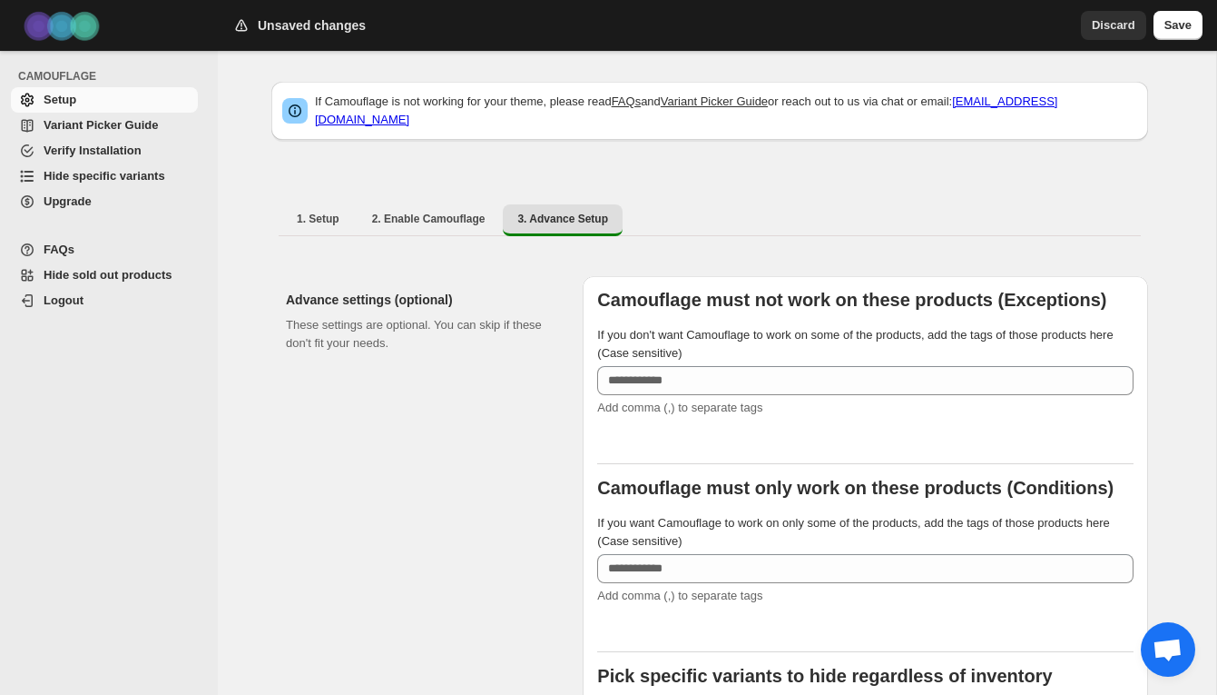
click at [1110, 27] on span "Discard" at bounding box center [1114, 25] width 44 height 18
